Goal: Obtain resource: Download file/media

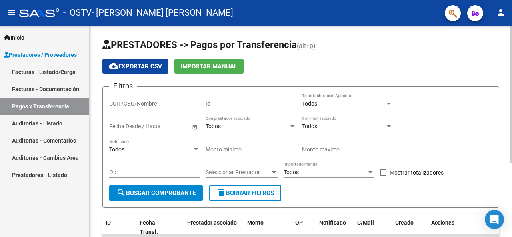
scroll to position [115, 0]
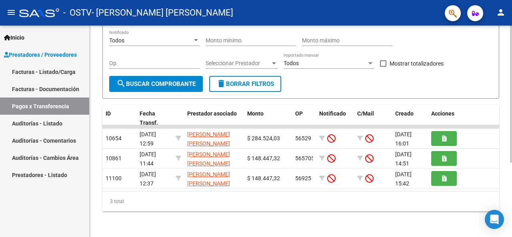
click at [512, 199] on div at bounding box center [511, 132] width 2 height 212
click at [47, 84] on link "Facturas - Documentación" at bounding box center [44, 88] width 89 height 17
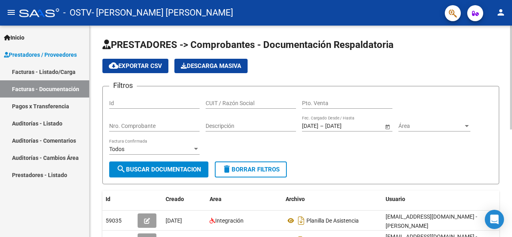
scroll to position [212, 0]
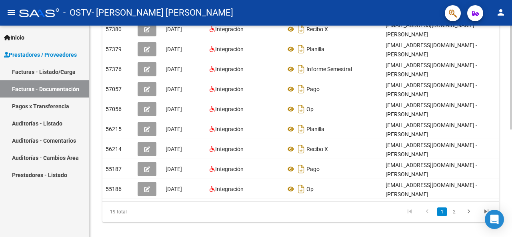
click at [512, 209] on div at bounding box center [511, 132] width 2 height 212
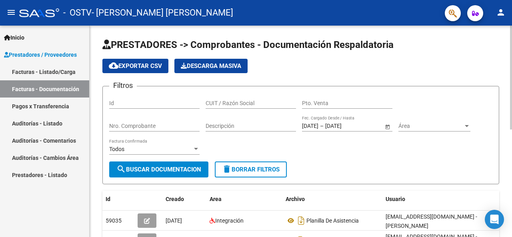
click at [510, 78] on div at bounding box center [511, 132] width 2 height 212
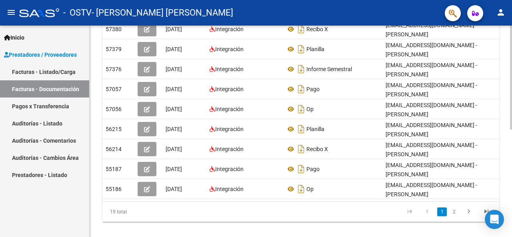
click at [512, 166] on div at bounding box center [511, 132] width 2 height 212
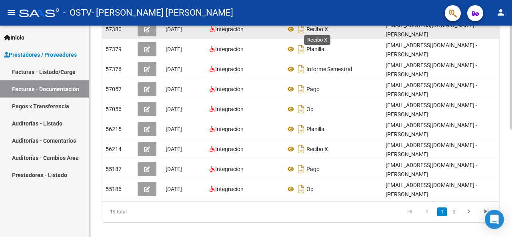
click at [327, 32] on span "Recibo X" at bounding box center [318, 29] width 22 height 6
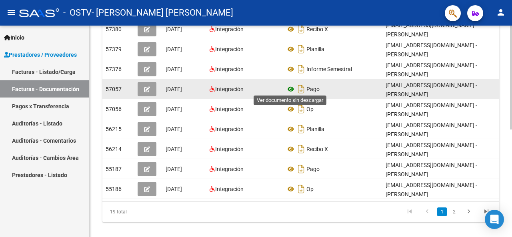
click at [295, 88] on icon at bounding box center [291, 89] width 10 height 10
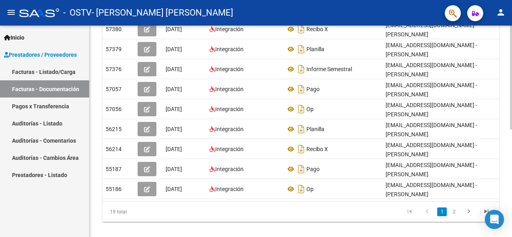
scroll to position [0, 0]
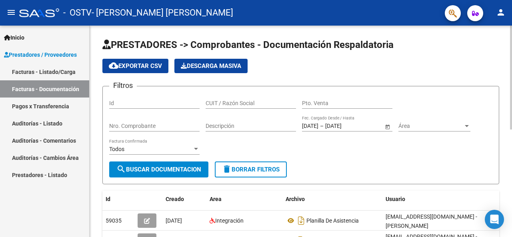
click at [512, 49] on div at bounding box center [511, 132] width 2 height 212
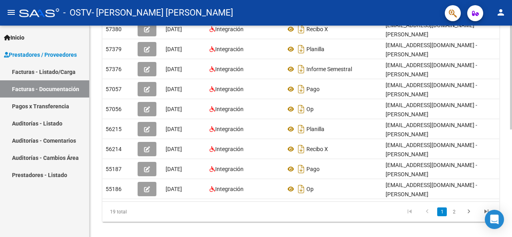
click at [512, 166] on div at bounding box center [511, 132] width 2 height 212
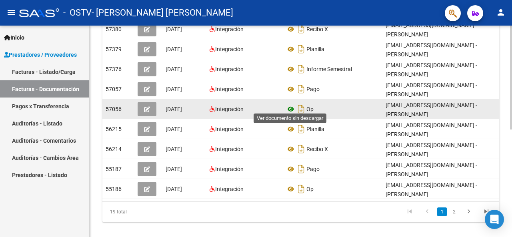
click at [293, 108] on icon at bounding box center [291, 109] width 10 height 10
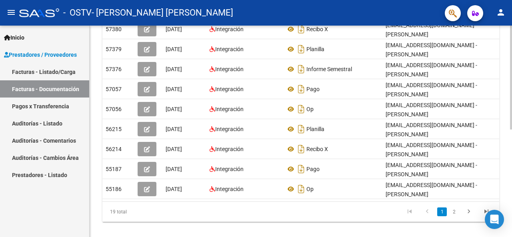
scroll to position [0, 0]
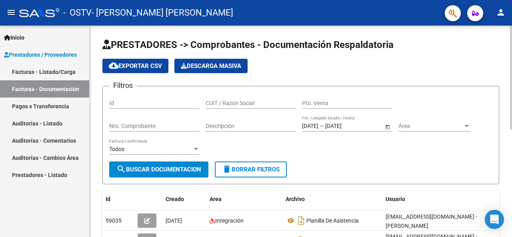
click at [512, 52] on div at bounding box center [511, 132] width 2 height 212
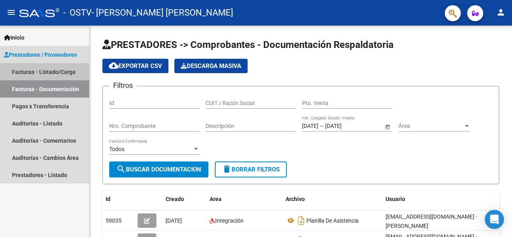
click at [40, 79] on link "Facturas - Listado/Carga" at bounding box center [44, 71] width 89 height 17
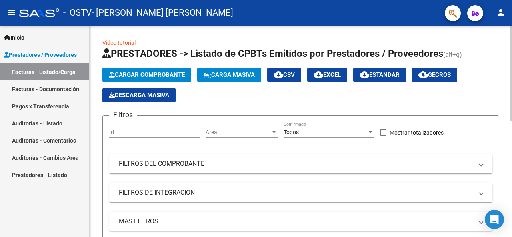
scroll to position [212, 0]
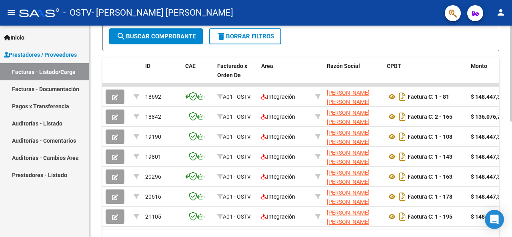
click at [510, 158] on div at bounding box center [511, 132] width 2 height 212
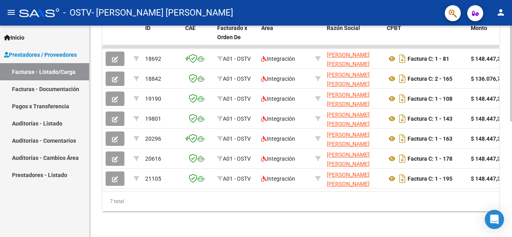
click at [512, 228] on div at bounding box center [511, 132] width 2 height 212
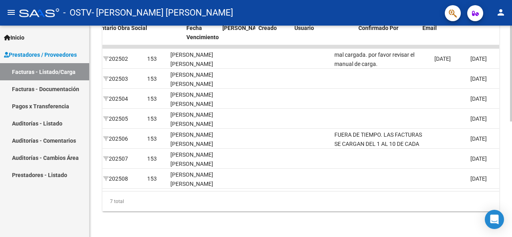
scroll to position [0, 1290]
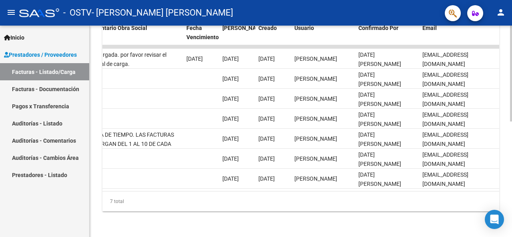
click at [116, 183] on datatable-body "18692 A01 - OSTV Integración [PERSON_NAME] [PERSON_NAME] 27404136270 Factura C:…" at bounding box center [300, 118] width 397 height 146
drag, startPoint x: 116, startPoint y: 183, endPoint x: 110, endPoint y: 188, distance: 7.1
click at [110, 188] on datatable-body "18692 A01 - OSTV Integración [PERSON_NAME] [PERSON_NAME] 27404136270 Factura C:…" at bounding box center [300, 118] width 397 height 146
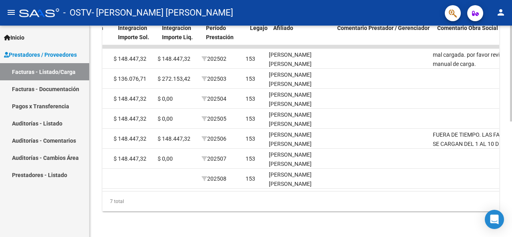
scroll to position [0, 939]
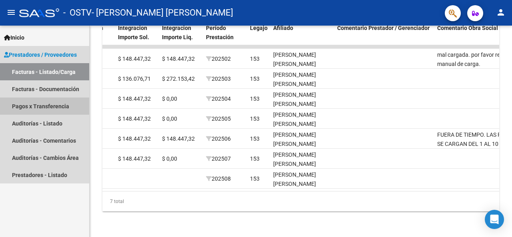
click at [35, 101] on link "Pagos x Transferencia" at bounding box center [44, 106] width 89 height 17
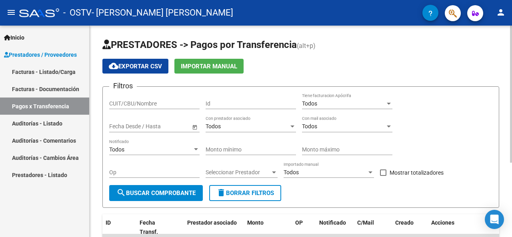
scroll to position [115, 0]
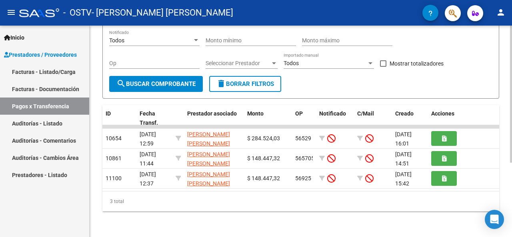
click at [512, 196] on div at bounding box center [511, 132] width 2 height 212
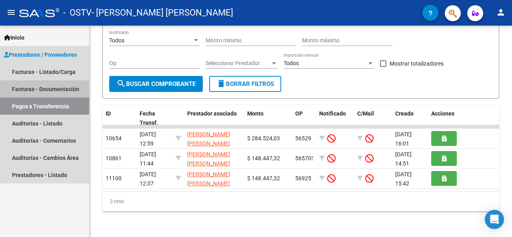
click at [57, 86] on link "Facturas - Documentación" at bounding box center [44, 88] width 89 height 17
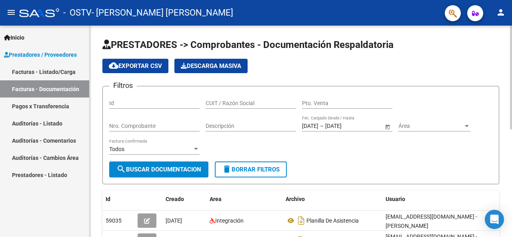
scroll to position [212, 0]
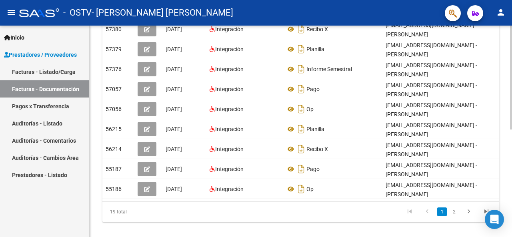
click at [511, 221] on div at bounding box center [511, 132] width 2 height 212
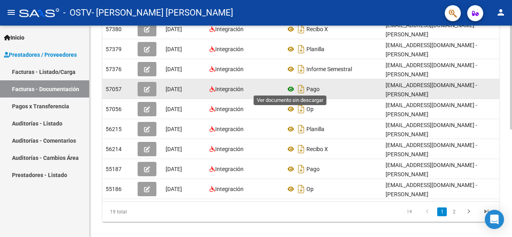
click at [293, 87] on icon at bounding box center [291, 89] width 10 height 10
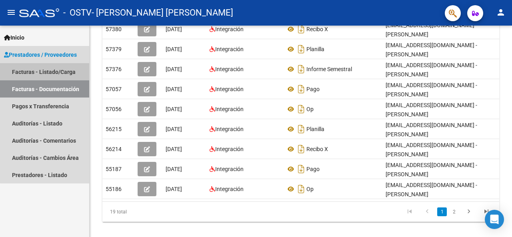
click at [47, 74] on link "Facturas - Listado/Carga" at bounding box center [44, 71] width 89 height 17
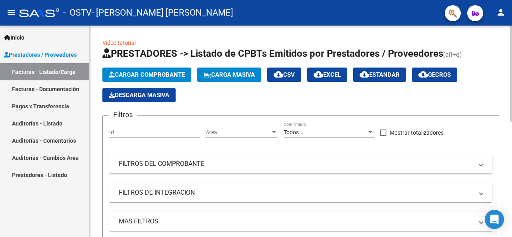
scroll to position [212, 0]
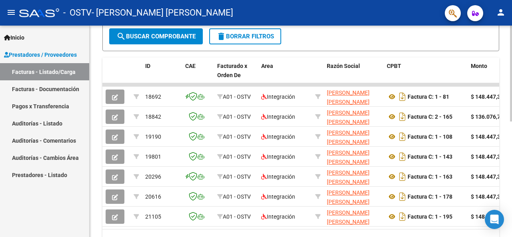
click at [512, 204] on div at bounding box center [511, 132] width 2 height 212
click at [512, 204] on div at bounding box center [511, 172] width 2 height 96
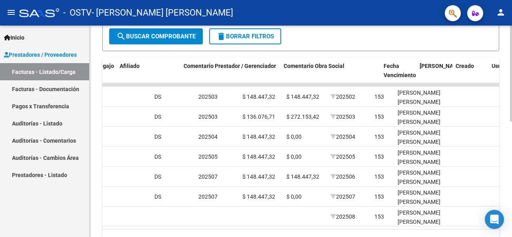
scroll to position [0, 1162]
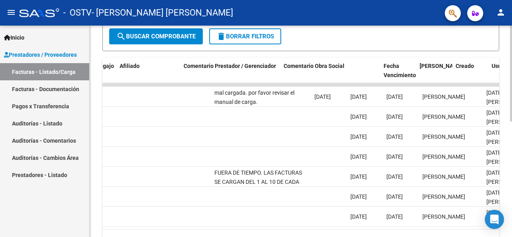
click at [417, 229] on datatable-body "18692 A01 - OSTV Integración [PERSON_NAME] [PERSON_NAME] 27404136270 Factura C:…" at bounding box center [300, 156] width 397 height 146
